Goal: Communication & Community: Answer question/provide support

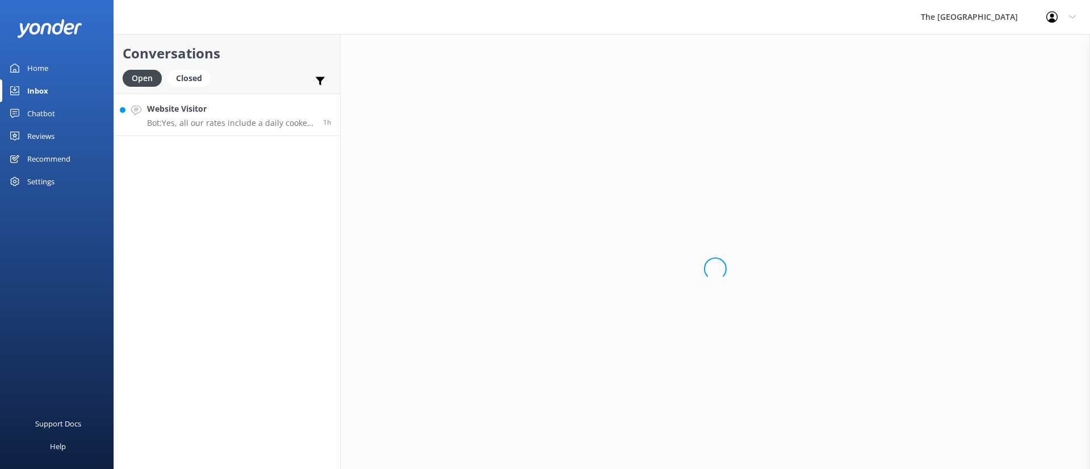
click at [252, 124] on p "Bot: Yes, all our rates include a daily cooked full breakfast." at bounding box center [230, 123] width 167 height 10
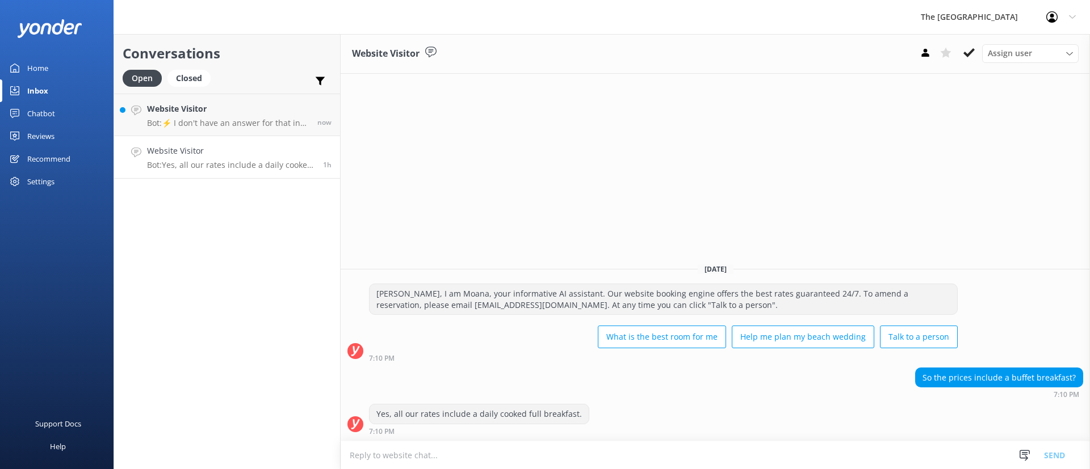
click at [259, 153] on h4 "Website Visitor" at bounding box center [230, 151] width 167 height 12
drag, startPoint x: 969, startPoint y: 49, endPoint x: 911, endPoint y: 59, distance: 58.7
click at [969, 49] on icon at bounding box center [968, 52] width 11 height 11
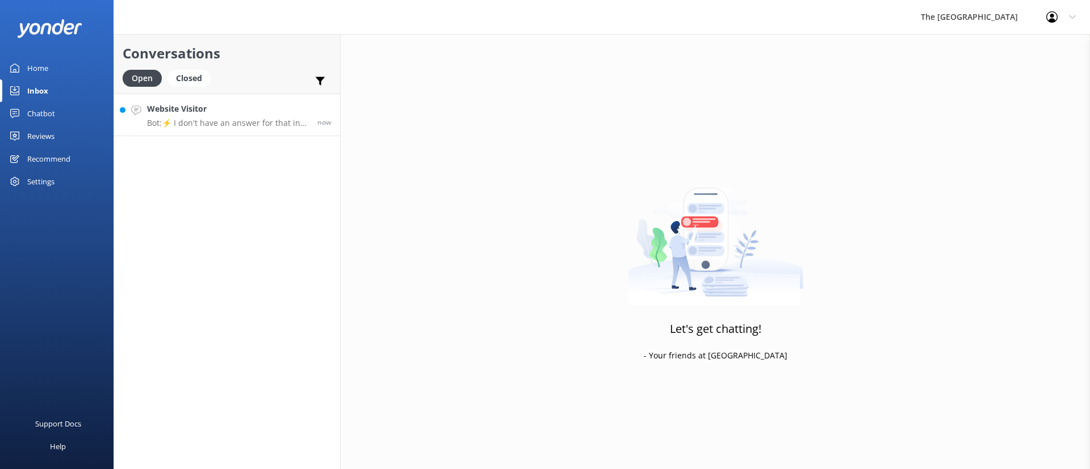
click at [201, 118] on p "Bot: ⚡ I don't have an answer for that in my knowledge base. Please try and rep…" at bounding box center [228, 123] width 162 height 10
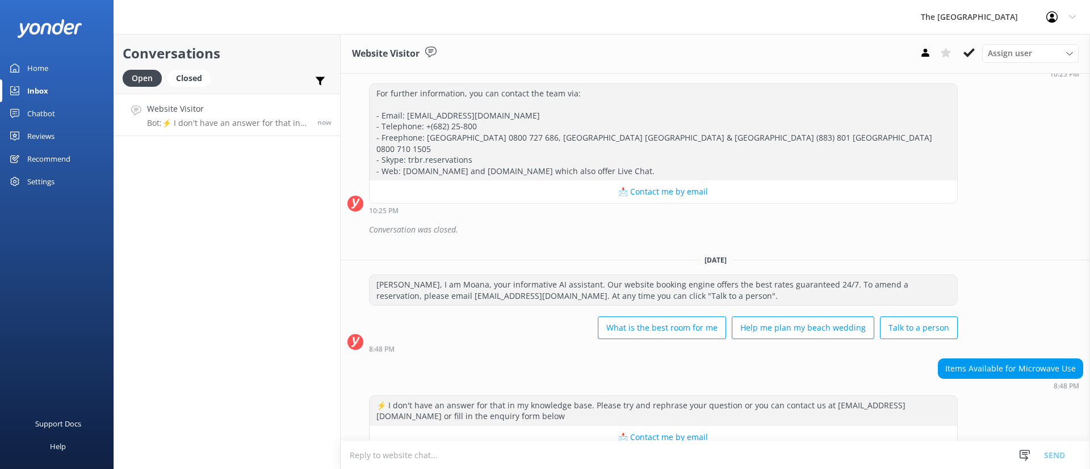
scroll to position [15880, 0]
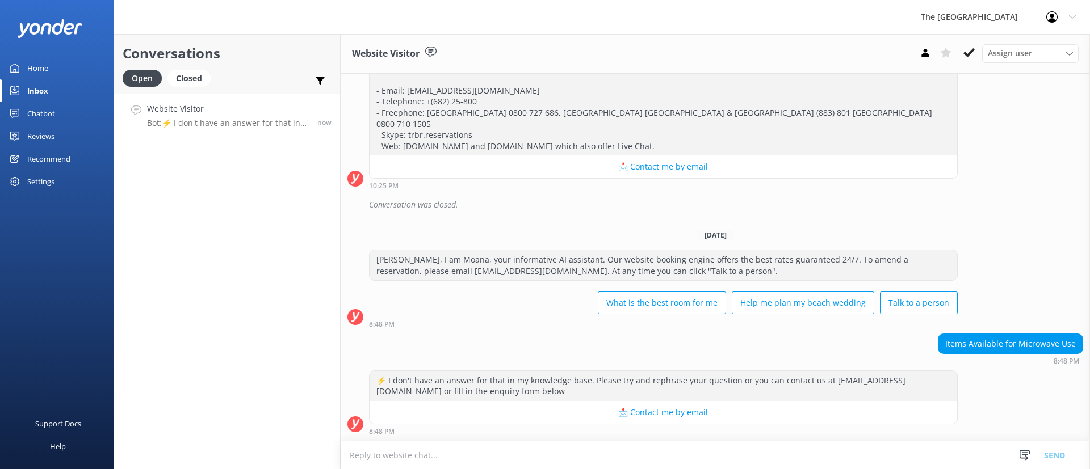
click at [602, 451] on textarea at bounding box center [714, 455] width 749 height 28
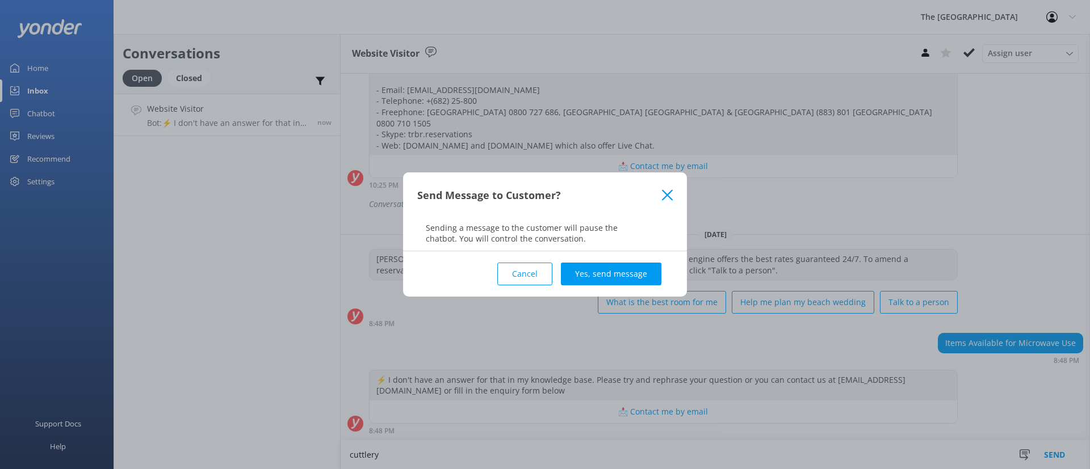
type textarea "cuttlery"
click at [665, 197] on use at bounding box center [667, 195] width 11 height 11
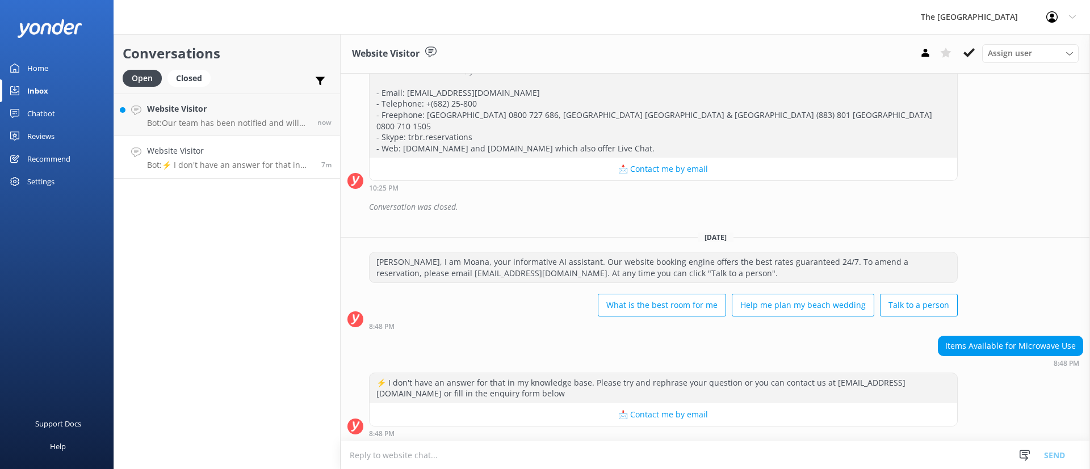
scroll to position [16001, 0]
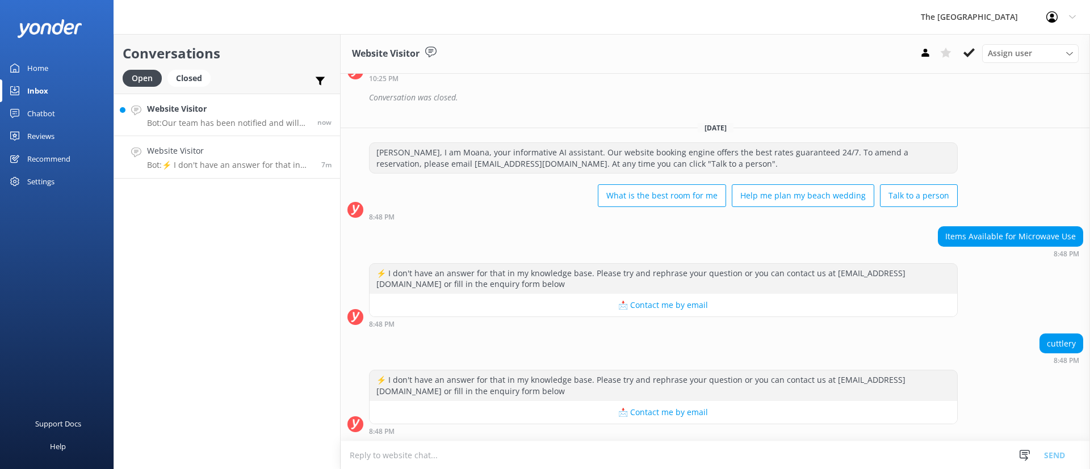
click at [259, 118] on p "Bot: Our team has been notified and will be with you as soon as possible. Alter…" at bounding box center [228, 123] width 162 height 10
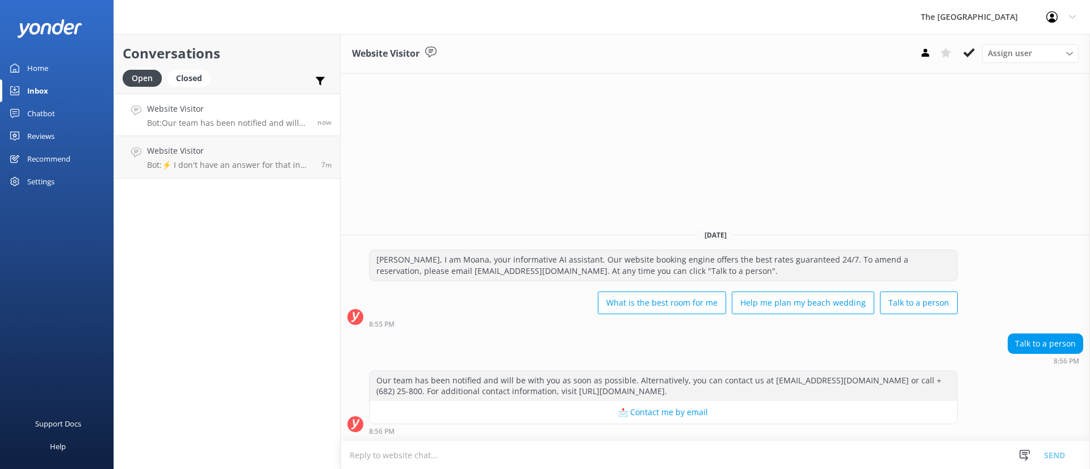
click at [636, 460] on textarea at bounding box center [714, 455] width 749 height 28
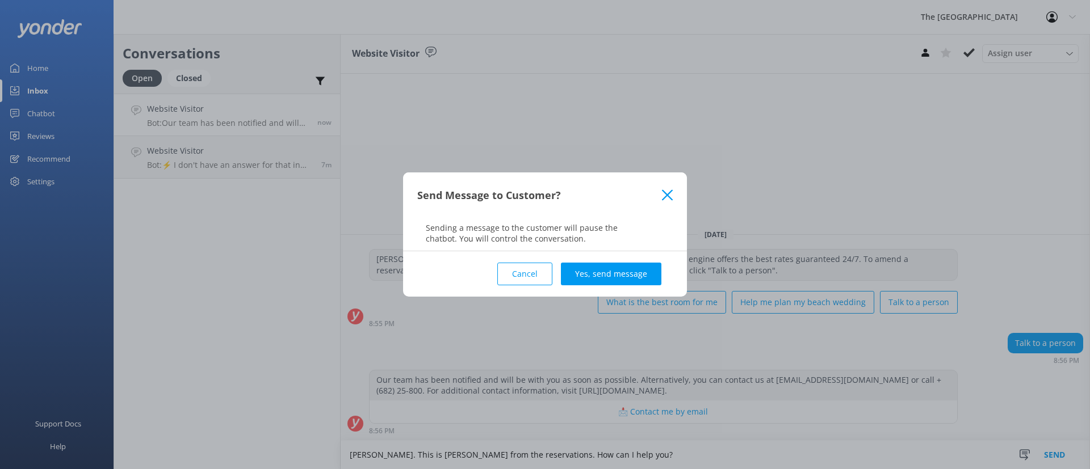
type textarea "[PERSON_NAME]. This is [PERSON_NAME] from the reservations. How can I help you?"
click at [609, 258] on div "Cancel Yes, send message" at bounding box center [544, 273] width 255 height 45
click at [619, 270] on button "Yes, send message" at bounding box center [611, 274] width 100 height 23
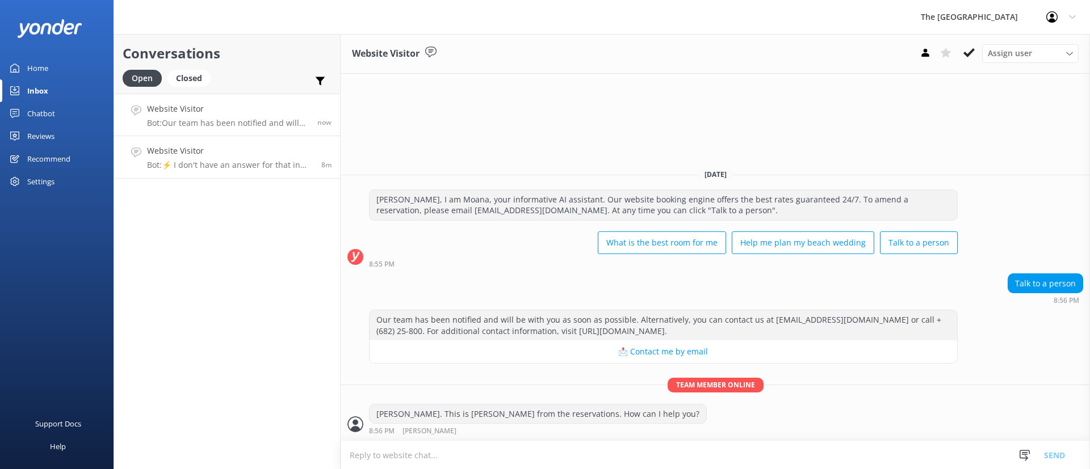
click at [232, 148] on h4 "Website Visitor" at bounding box center [230, 151] width 166 height 12
click at [234, 113] on h4 "Website Visitor" at bounding box center [228, 109] width 162 height 12
click at [247, 172] on link "Website Visitor Bot: ⚡ I don't have an answer for that in my knowledge base. Pl…" at bounding box center [227, 157] width 226 height 43
click at [234, 117] on div "Website Visitor Bot: Our team has been notified and will be with you as soon as…" at bounding box center [228, 115] width 162 height 24
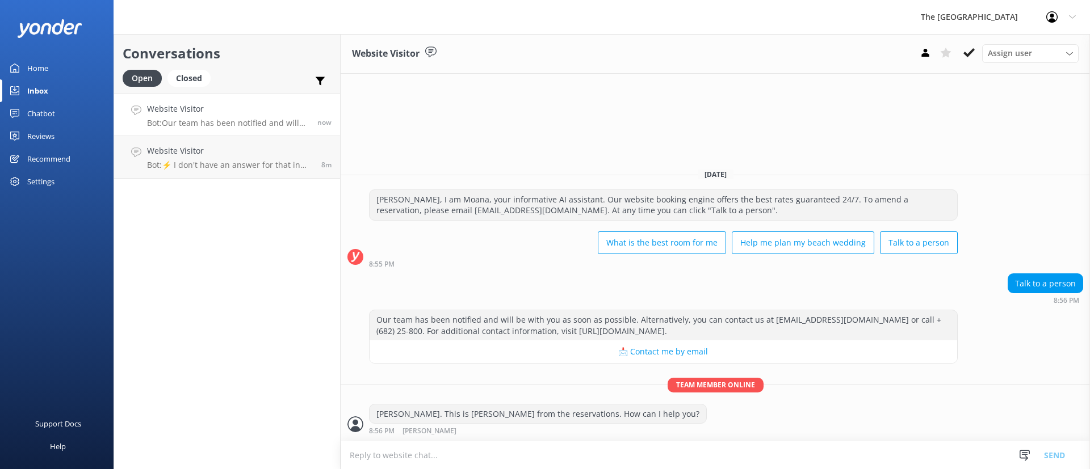
click at [232, 116] on div "Website Visitor Bot: Our team has been notified and will be with you as soon as…" at bounding box center [228, 115] width 162 height 24
click at [271, 170] on link "Website Visitor Bot: ⚡ I don't have an answer for that in my knowledge base. Pl…" at bounding box center [227, 157] width 226 height 43
click at [259, 158] on div "Website Visitor Bot: ⚡ I don't have an answer for that in my knowledge base. Pl…" at bounding box center [230, 157] width 166 height 25
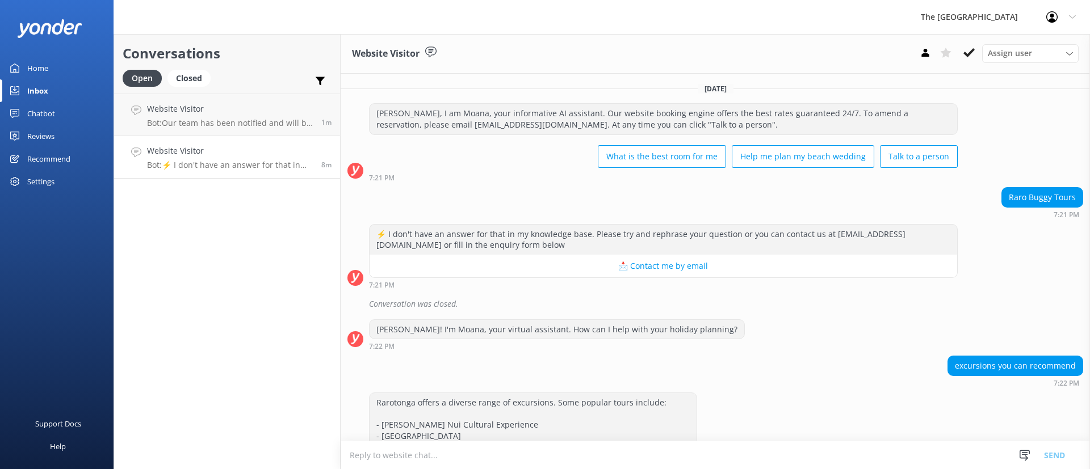
click at [259, 158] on div "Website Visitor Bot: ⚡ I don't have an answer for that in my knowledge base. Pl…" at bounding box center [230, 157] width 166 height 25
click at [239, 211] on div "Conversations Open Closed Important Assigned to me Unassigned Website Visitor B…" at bounding box center [226, 251] width 227 height 435
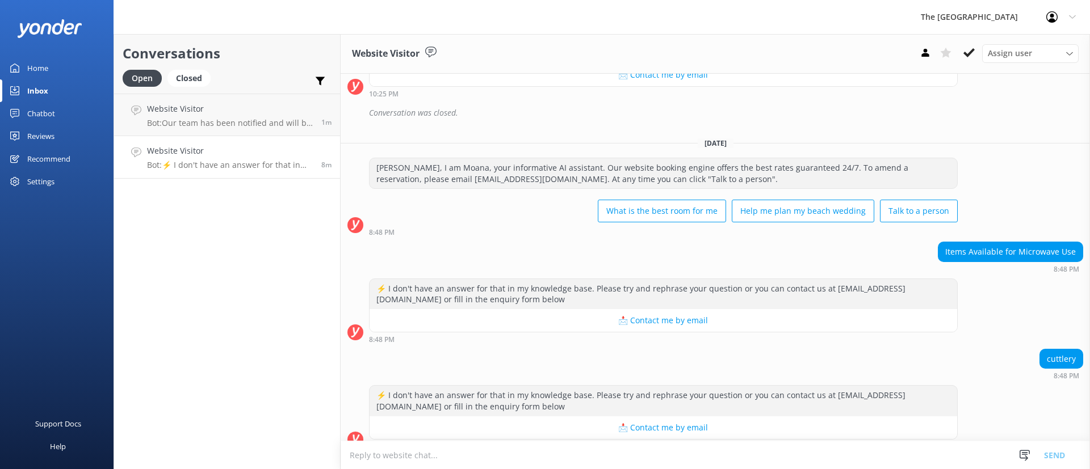
scroll to position [16001, 0]
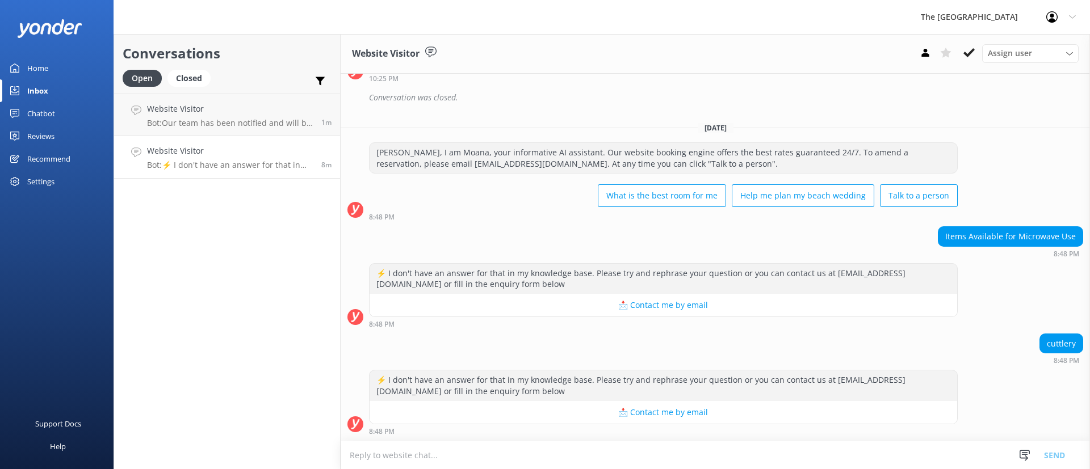
drag, startPoint x: 967, startPoint y: 54, endPoint x: 967, endPoint y: 69, distance: 14.8
click at [967, 54] on use at bounding box center [968, 52] width 11 height 9
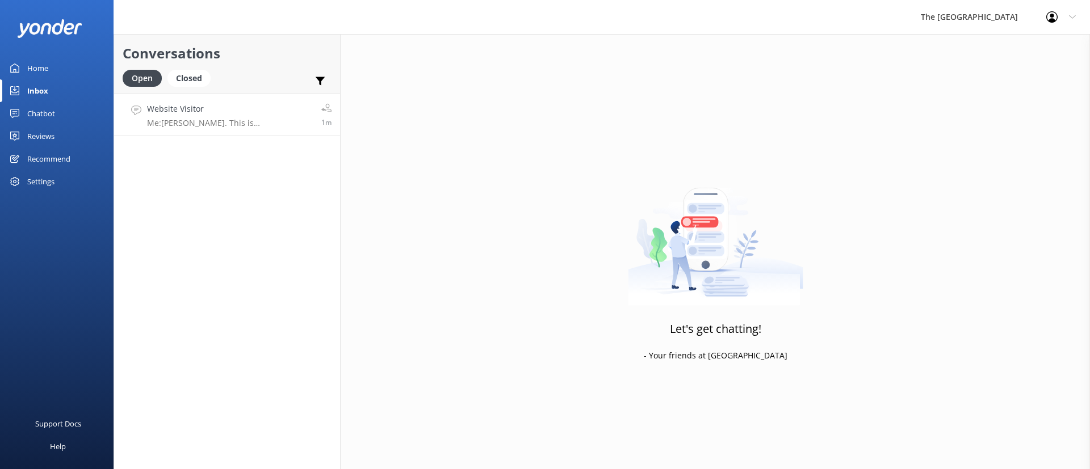
click at [251, 113] on h4 "Website Visitor" at bounding box center [230, 109] width 166 height 12
